Goal: Task Accomplishment & Management: Complete application form

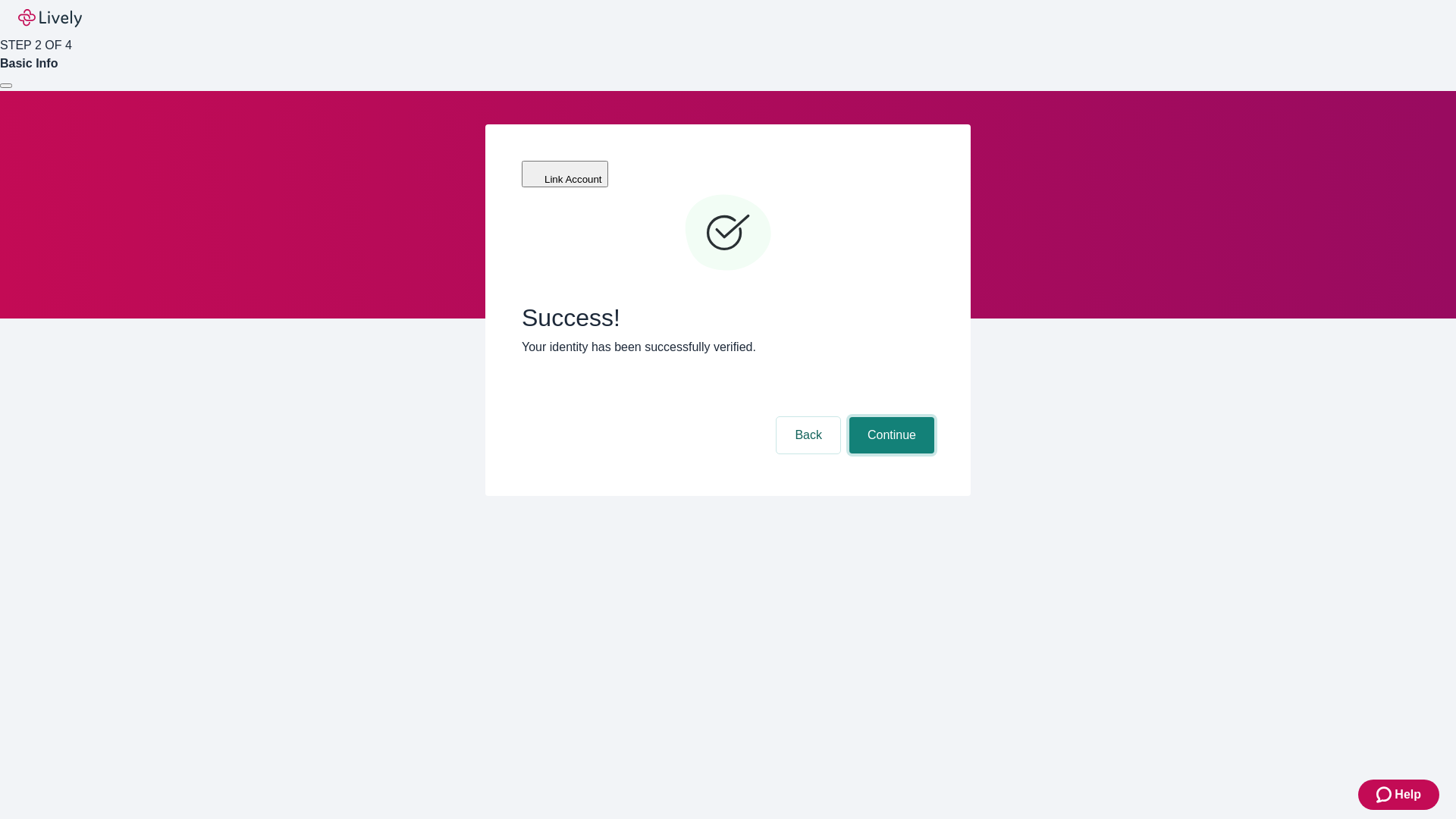
click at [889, 417] on button "Continue" at bounding box center [891, 436] width 85 height 36
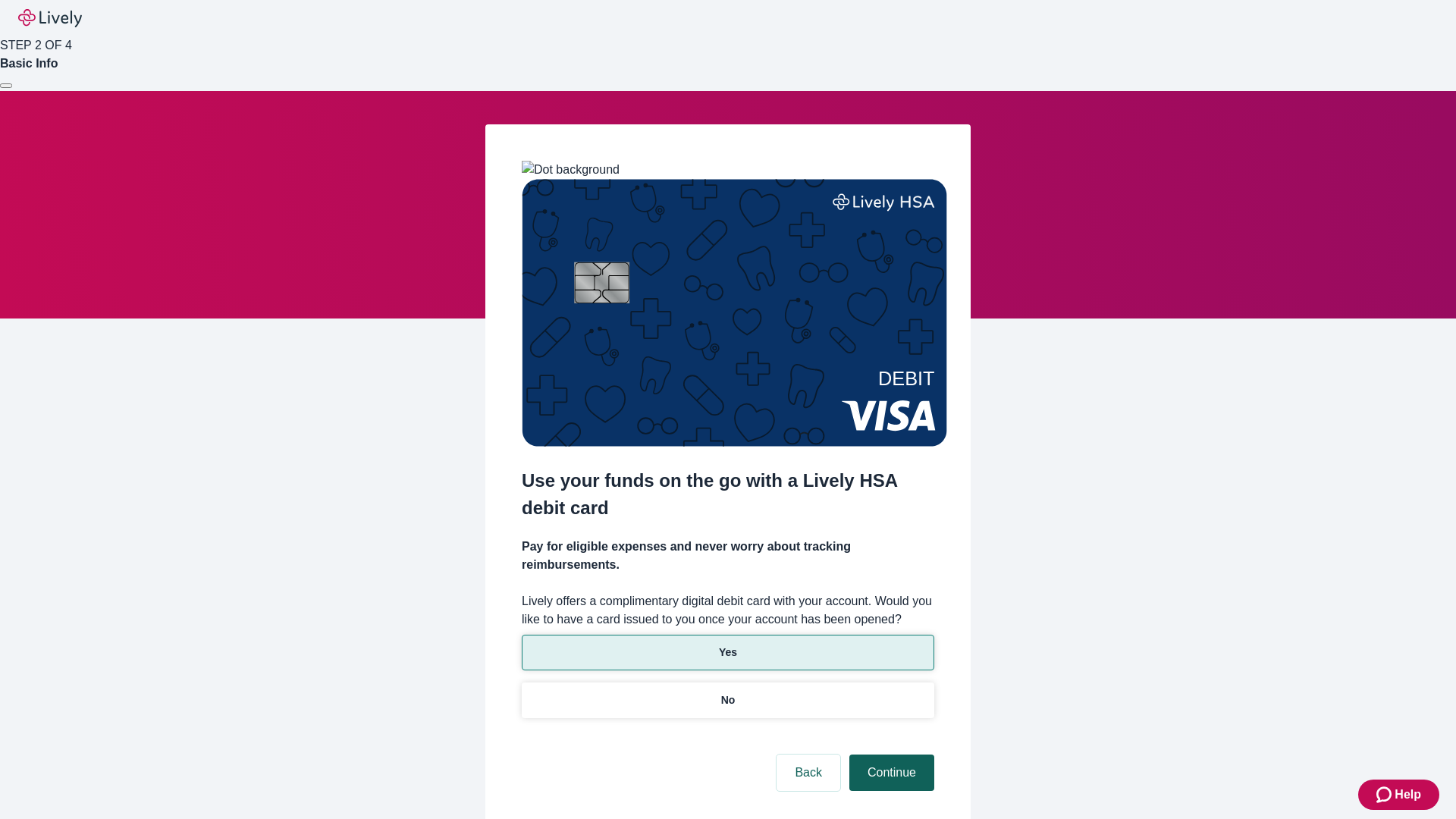
click at [727, 645] on p "Yes" at bounding box center [728, 653] width 18 height 16
click at [889, 755] on button "Continue" at bounding box center [891, 773] width 85 height 36
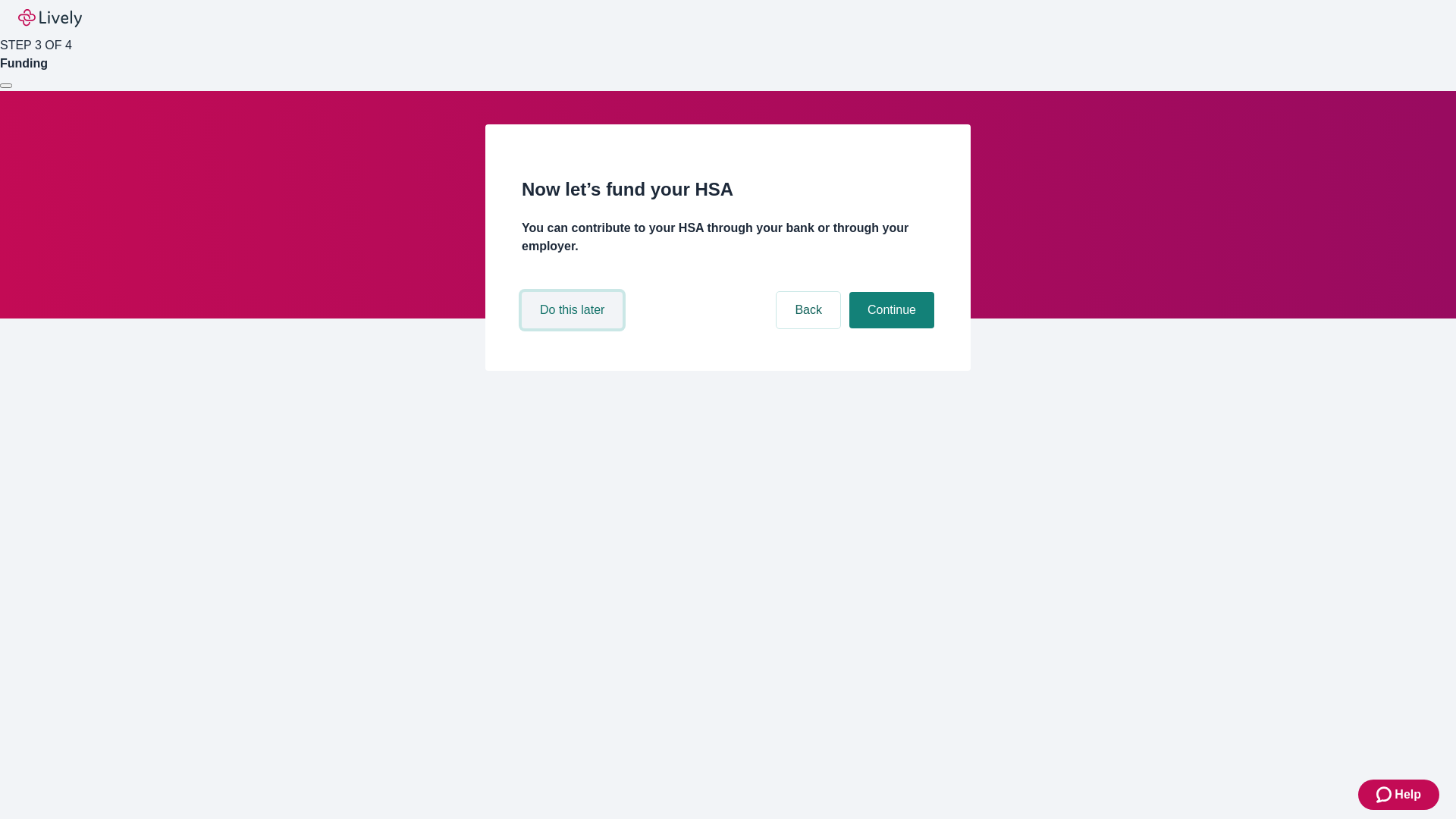
click at [574, 329] on button "Do this later" at bounding box center [572, 310] width 101 height 36
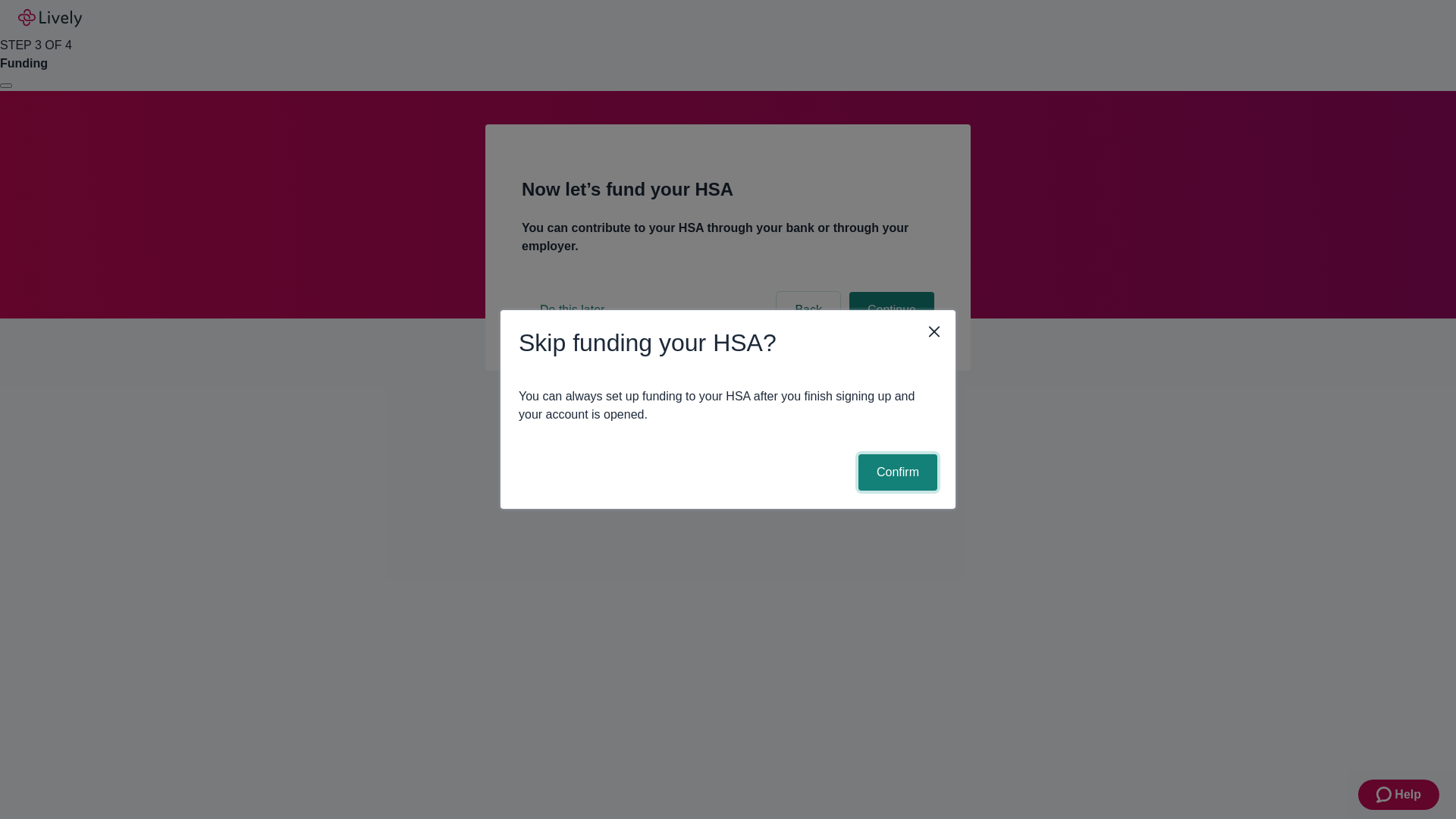
click at [895, 473] on button "Confirm" at bounding box center [898, 473] width 79 height 36
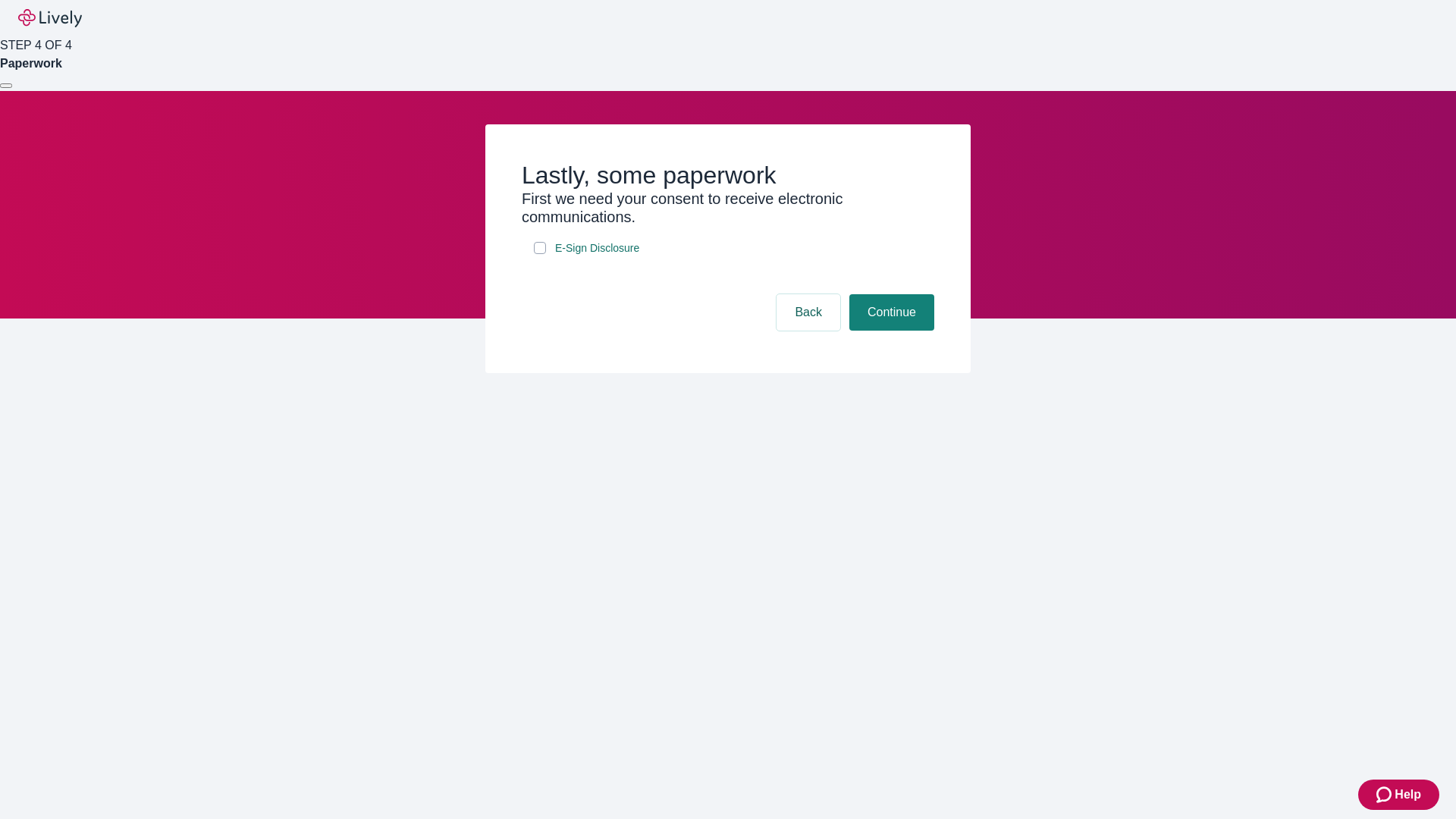
click at [540, 254] on input "E-Sign Disclosure" at bounding box center [539, 247] width 12 height 12
checkbox input "true"
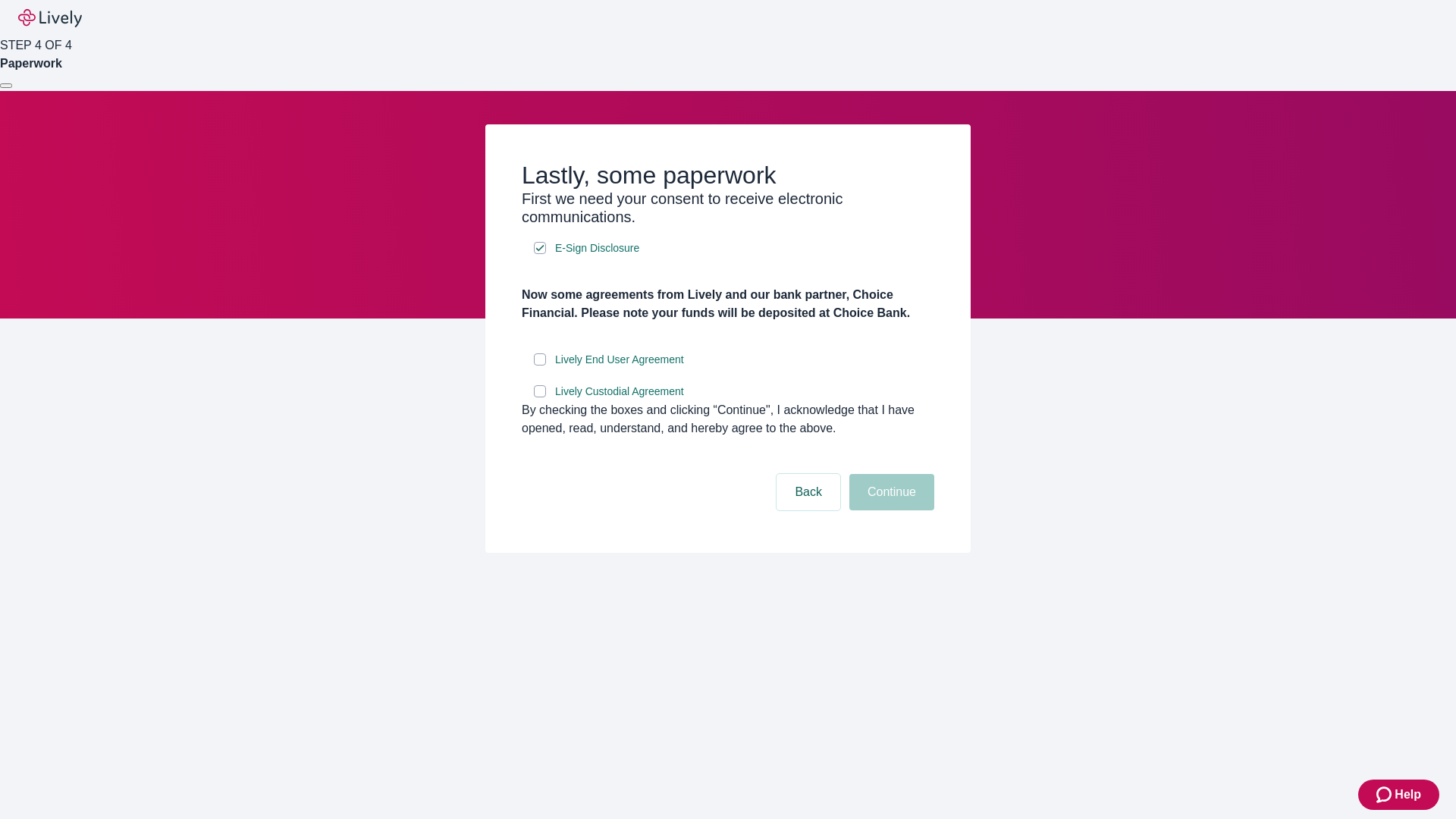
click at [540, 366] on input "Lively End User Agreement" at bounding box center [539, 359] width 12 height 12
checkbox input "true"
click at [540, 398] on input "Lively Custodial Agreement" at bounding box center [539, 390] width 12 height 12
checkbox input "true"
click at [889, 510] on button "Continue" at bounding box center [891, 493] width 85 height 36
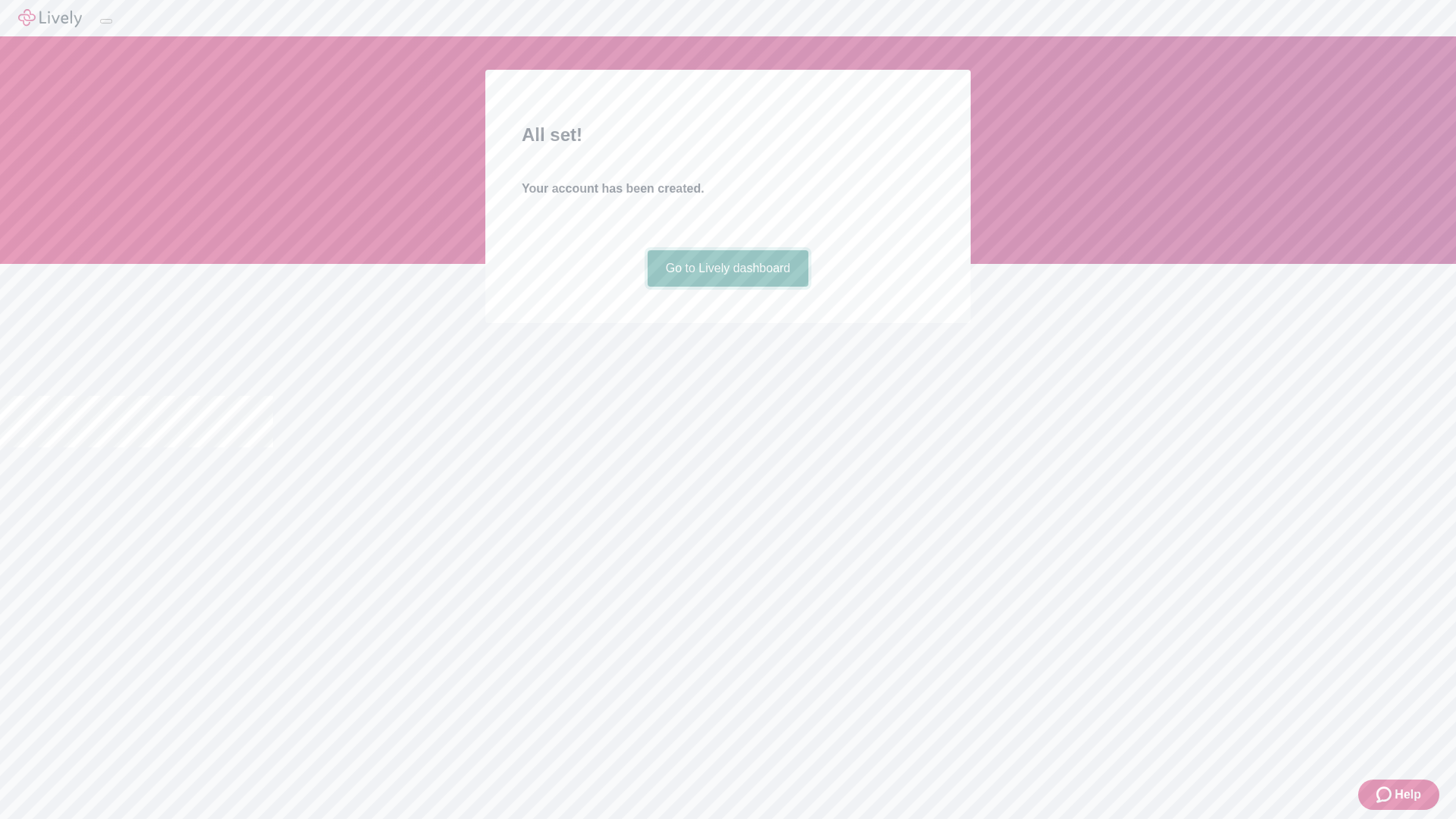
click at [727, 287] on link "Go to Lively dashboard" at bounding box center [728, 269] width 162 height 36
